Goal: Navigation & Orientation: Find specific page/section

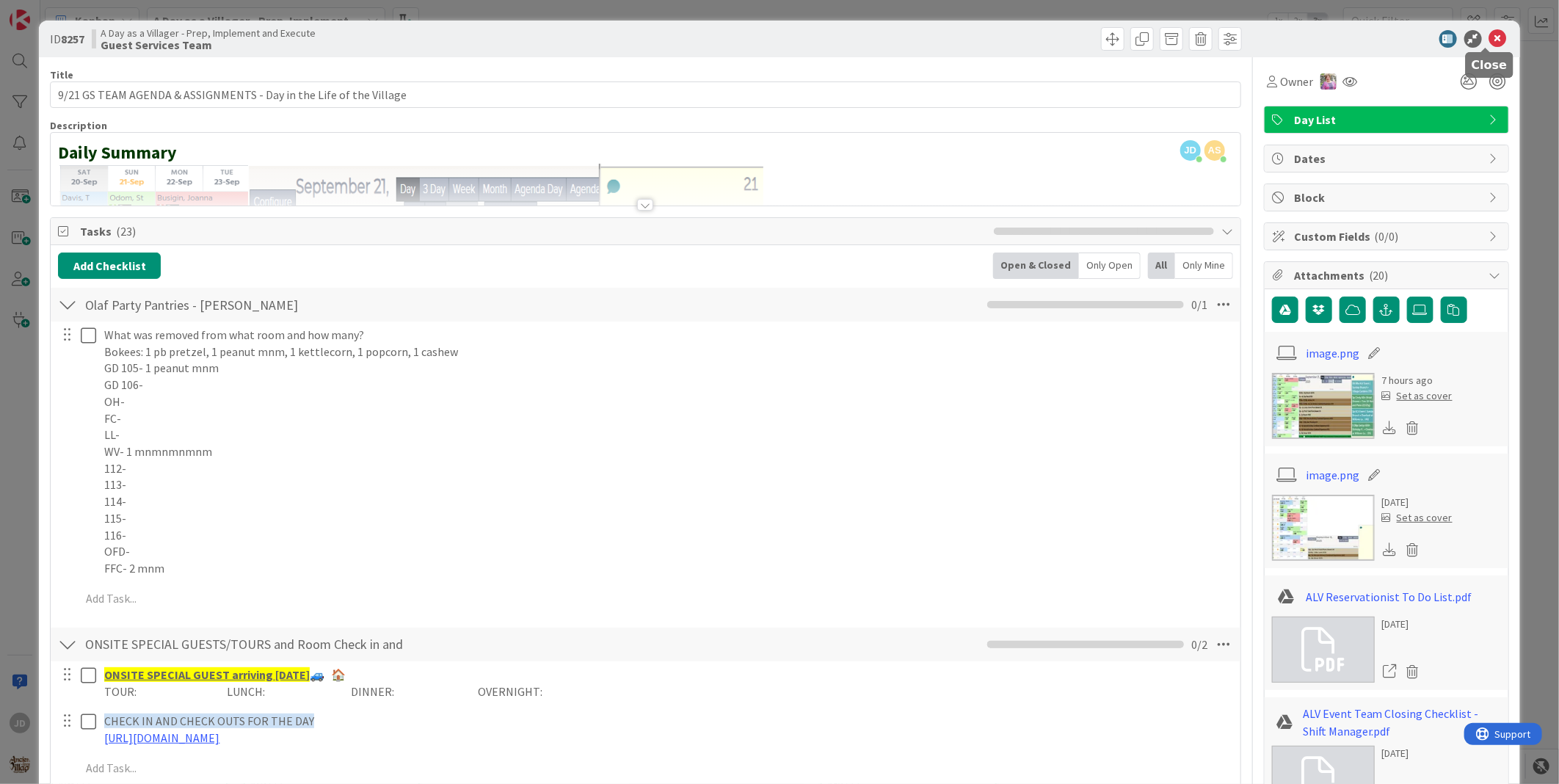
click at [1489, 40] on icon at bounding box center [1498, 39] width 18 height 18
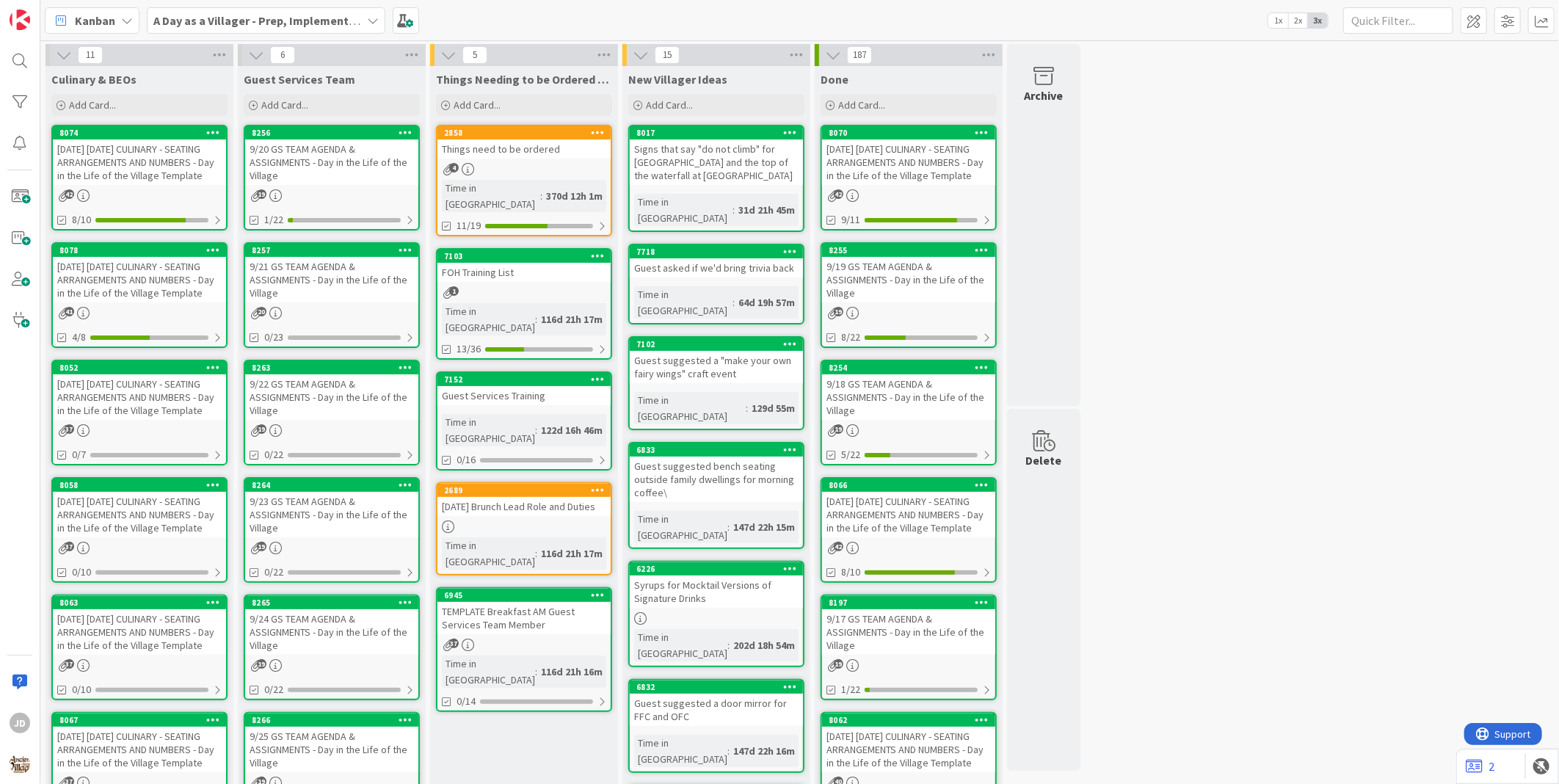
click at [162, 302] on div "[DATE] [DATE] CULINARY - SEATING ARRANGEMENTS AND NUMBERS - Day in the Life of …" at bounding box center [140, 280] width 173 height 46
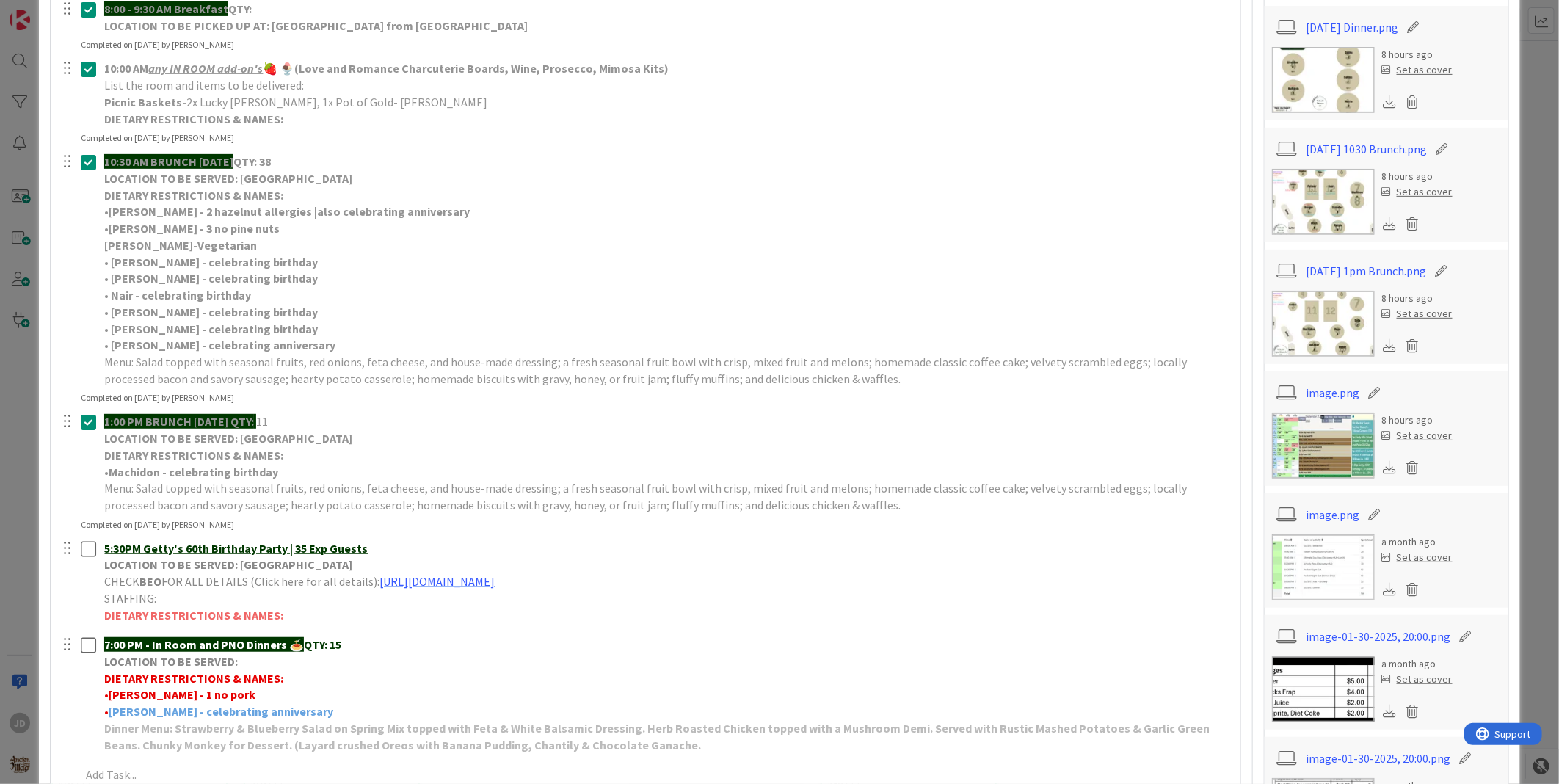
scroll to position [570, 0]
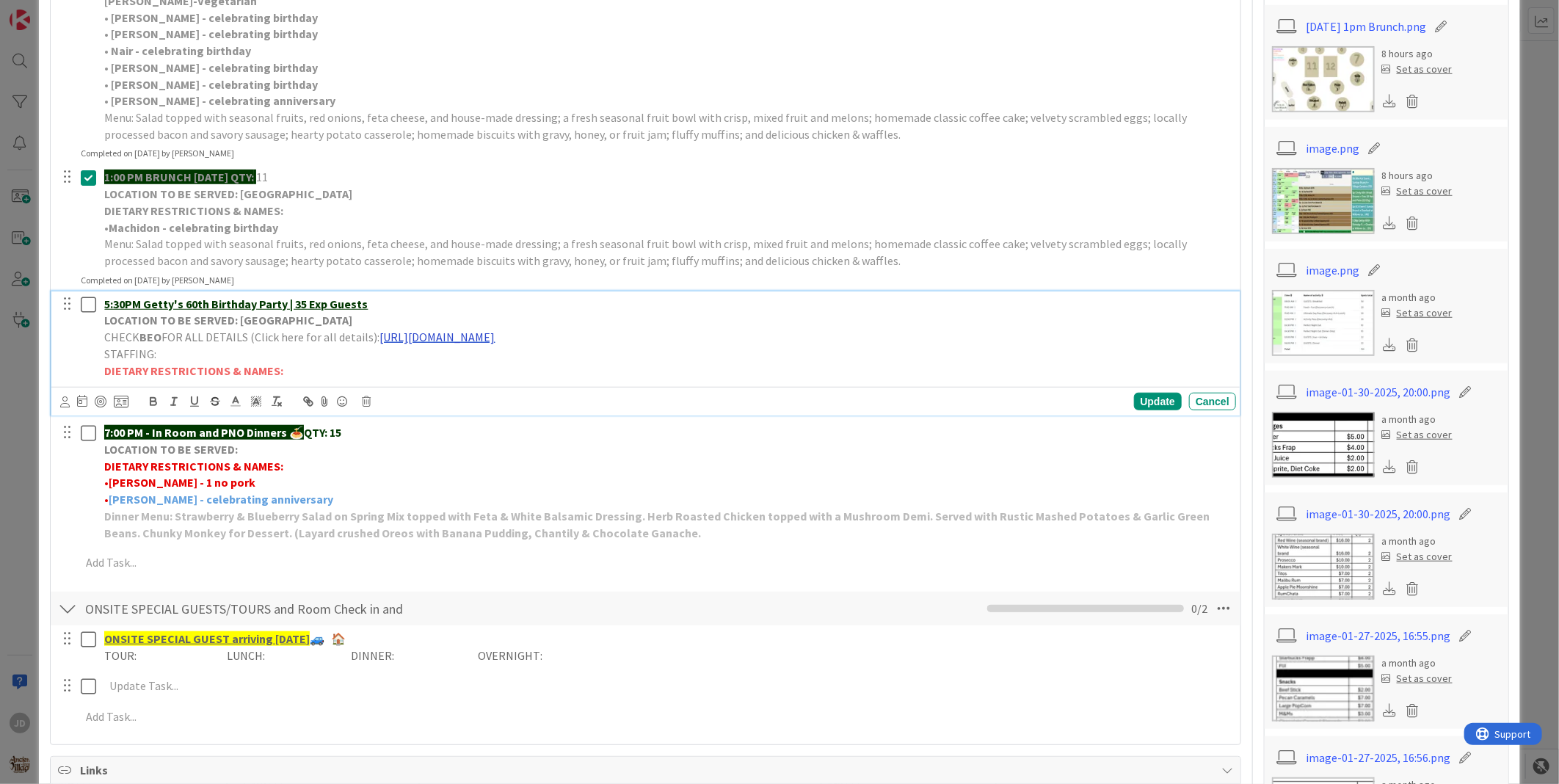
click at [466, 335] on link "[URL][DOMAIN_NAME]" at bounding box center [437, 337] width 115 height 15
click at [537, 365] on link "[URL][DOMAIN_NAME]" at bounding box center [555, 365] width 101 height 19
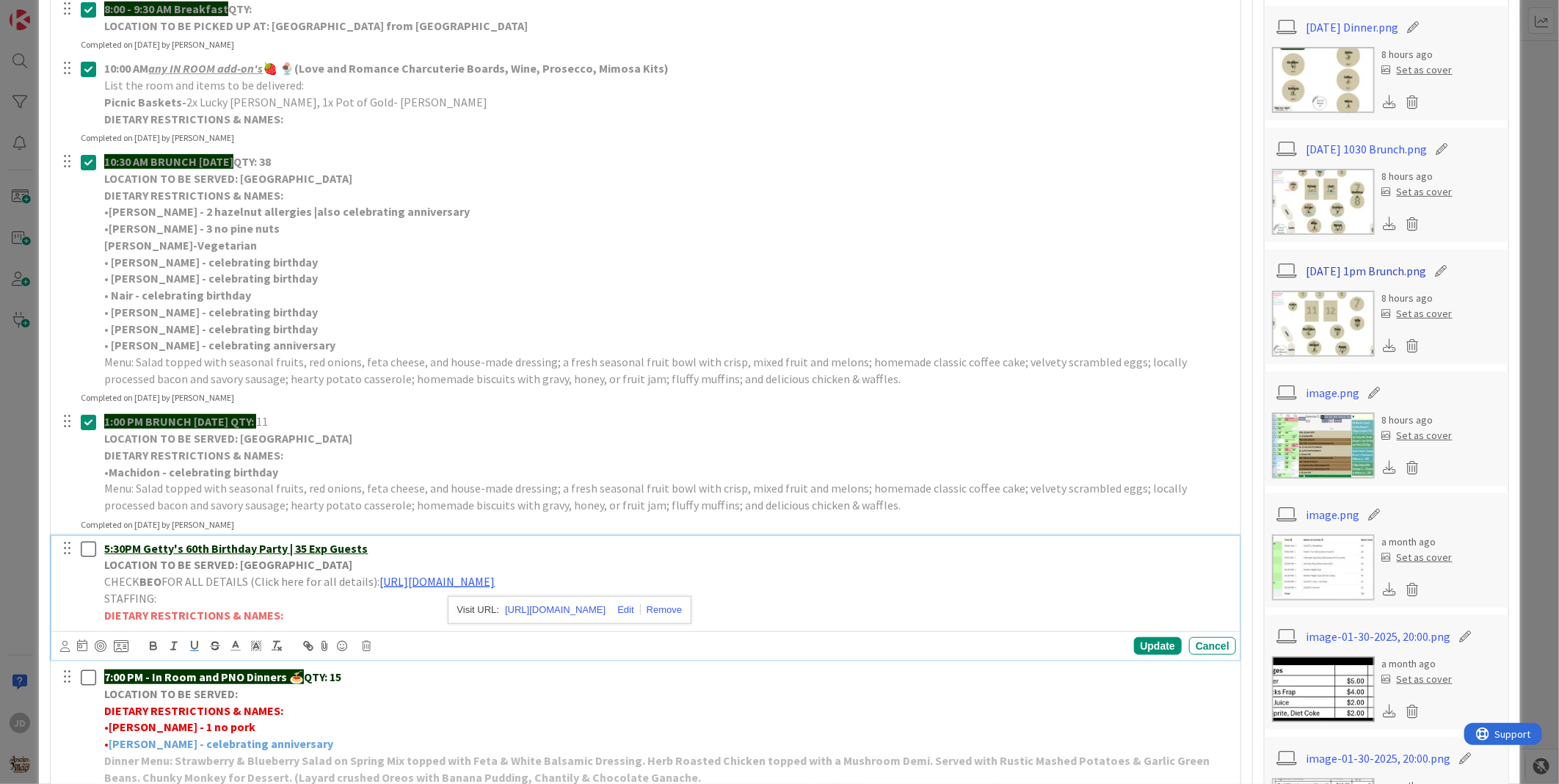
scroll to position [245, 0]
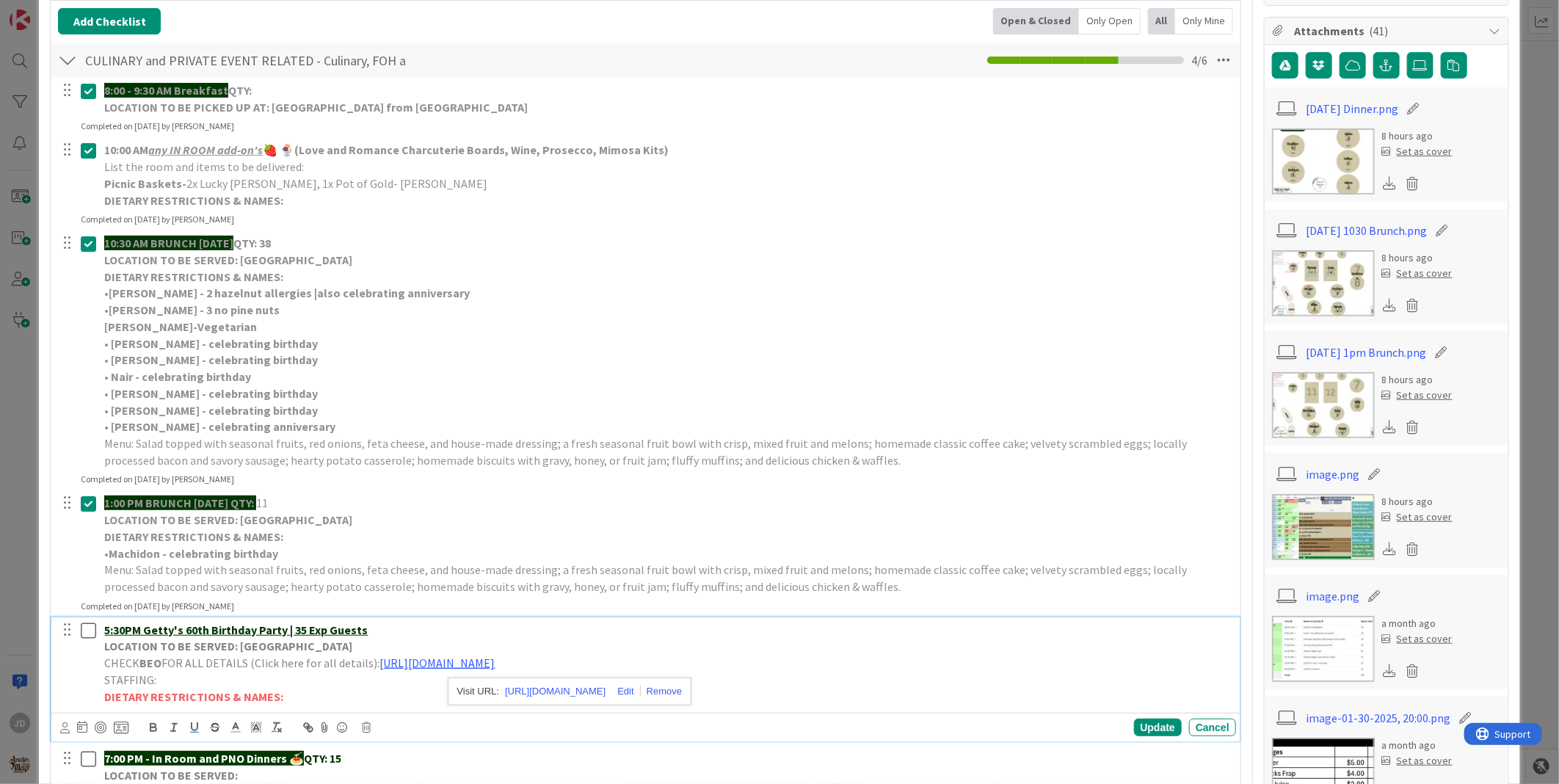
click at [1325, 165] on img at bounding box center [1324, 162] width 103 height 66
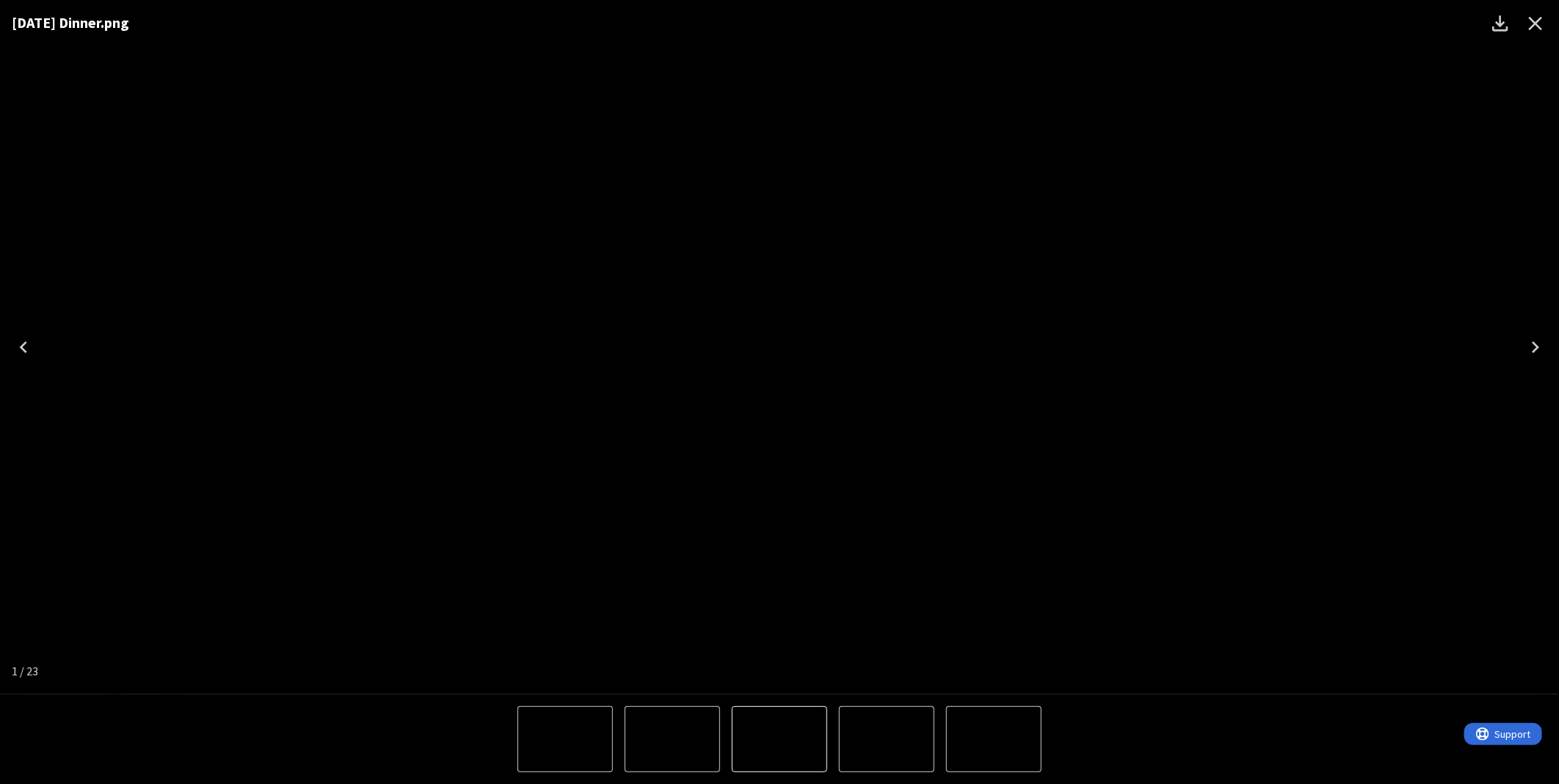
click at [1538, 22] on icon "Close" at bounding box center [1535, 24] width 24 height 24
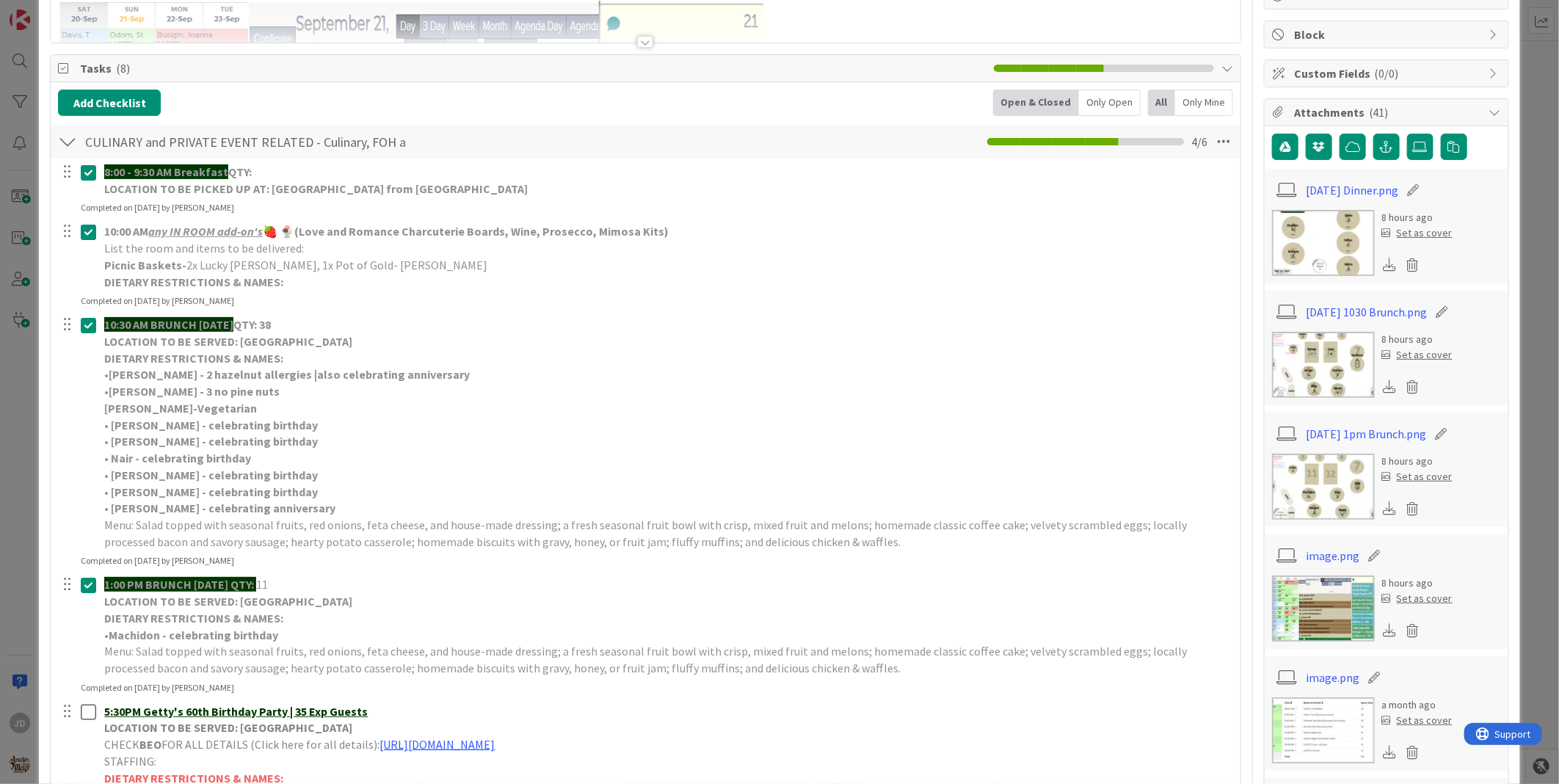
scroll to position [0, 0]
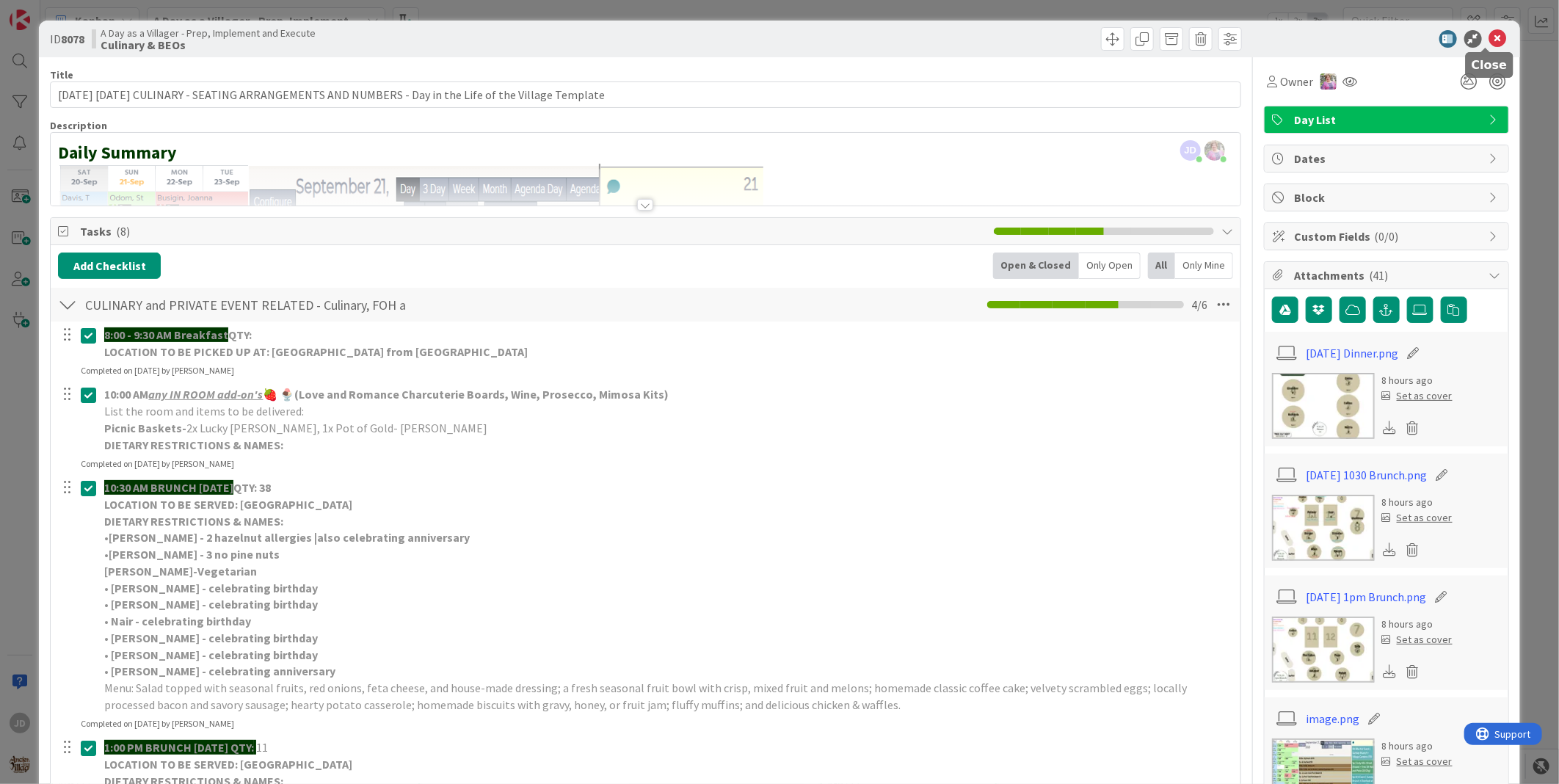
click at [1490, 41] on icon at bounding box center [1498, 39] width 18 height 18
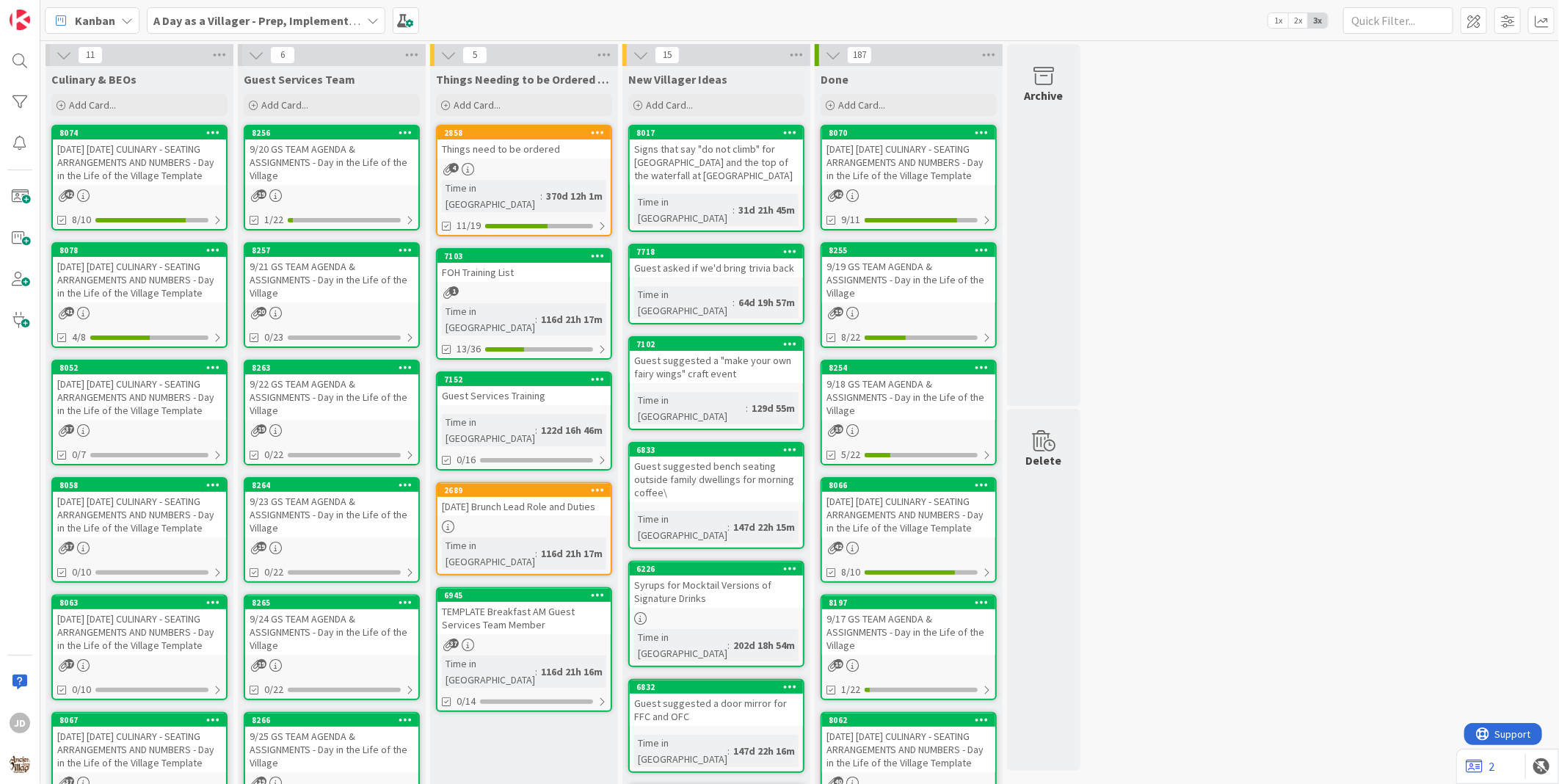
click at [305, 280] on div "9/21 GS TEAM AGENDA & ASSIGNMENTS - Day in the Life of the Village" at bounding box center [332, 280] width 173 height 46
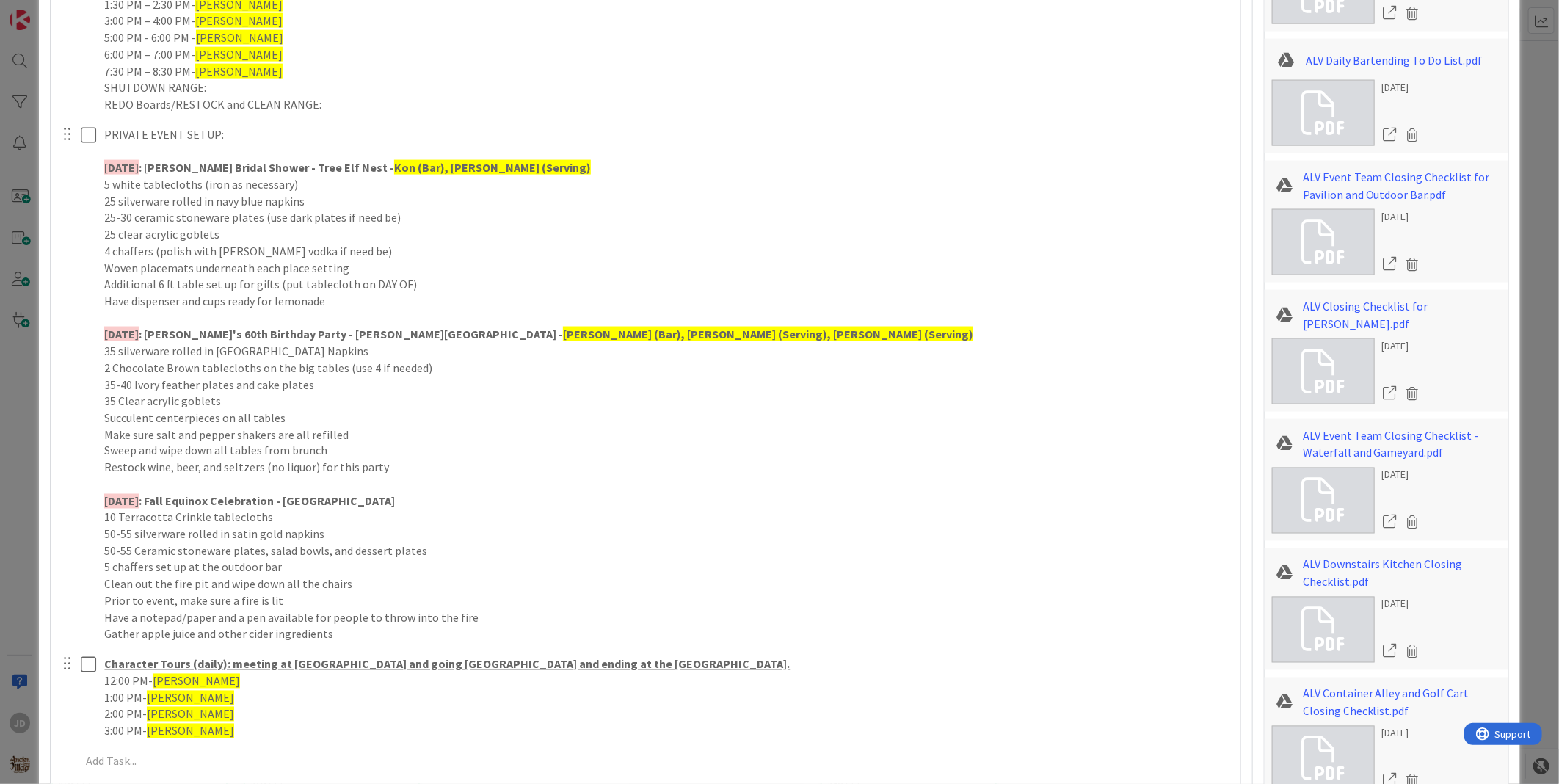
scroll to position [1141, 0]
